Goal: Entertainment & Leisure: Consume media (video, audio)

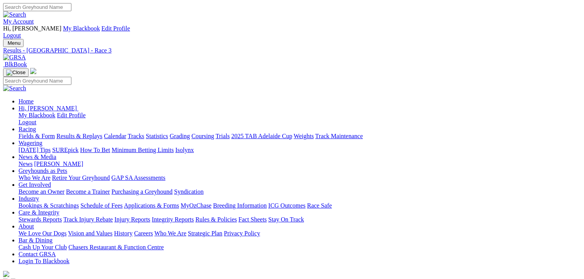
scroll to position [116, 0]
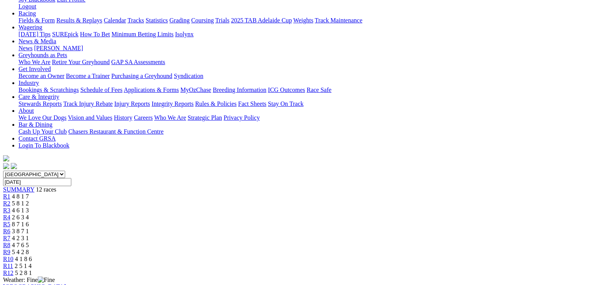
drag, startPoint x: 378, startPoint y: 24, endPoint x: 343, endPoint y: 17, distance: 35.3
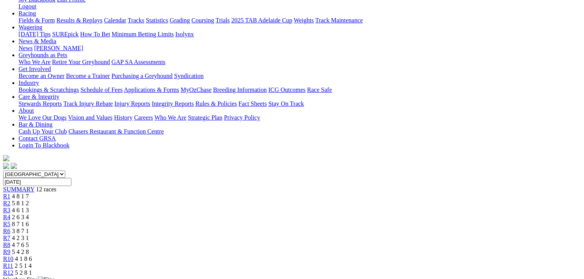
click at [29, 214] on span "2 6 3 4" at bounding box center [20, 217] width 17 height 7
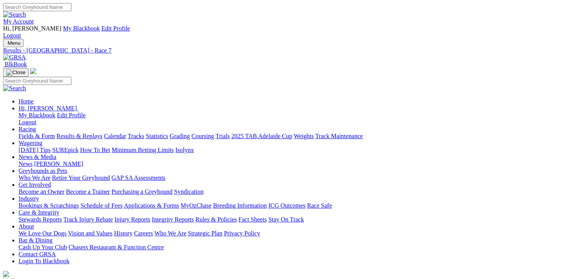
drag, startPoint x: 369, startPoint y: 122, endPoint x: 371, endPoint y: 117, distance: 5.9
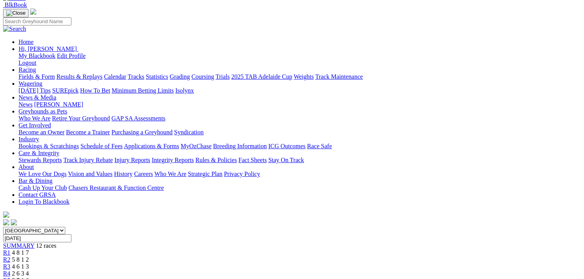
scroll to position [116, 0]
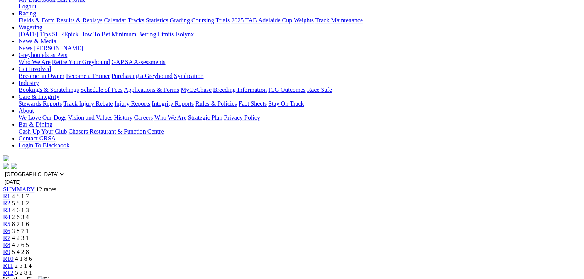
click at [29, 248] on span "5 4 2 8" at bounding box center [20, 251] width 17 height 7
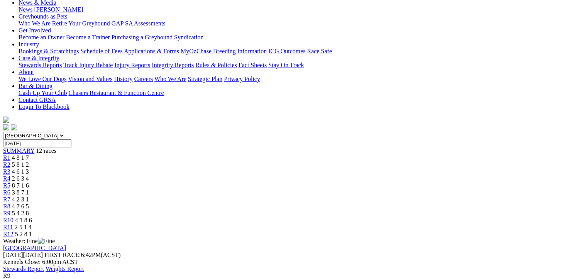
scroll to position [116, 0]
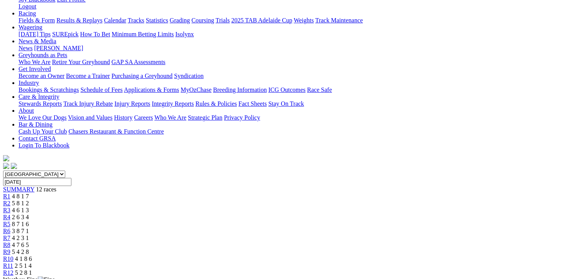
click at [32, 255] on span "4 1 8 6" at bounding box center [23, 258] width 17 height 7
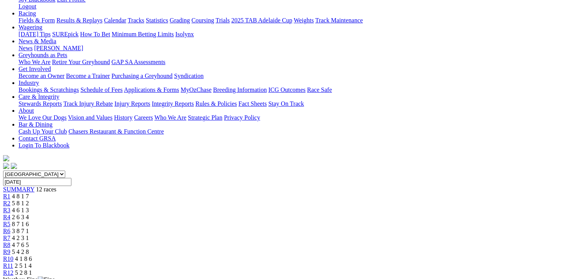
scroll to position [77, 0]
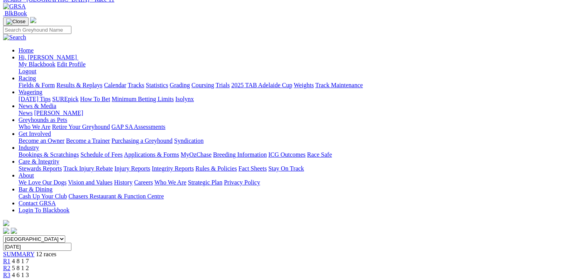
scroll to position [154, 0]
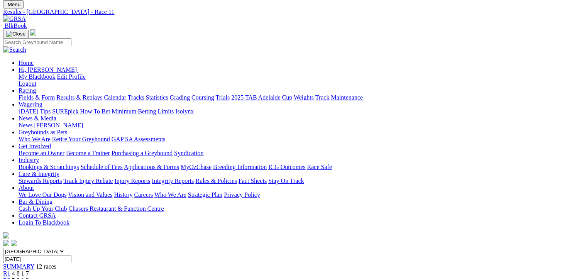
scroll to position [0, 0]
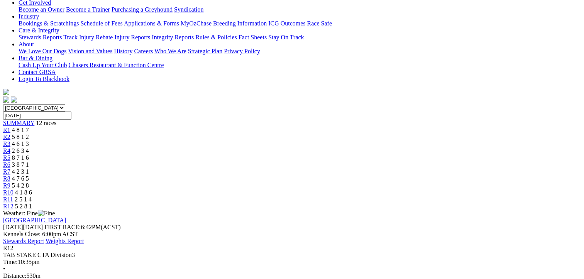
scroll to position [193, 0]
